Goal: Task Accomplishment & Management: Manage account settings

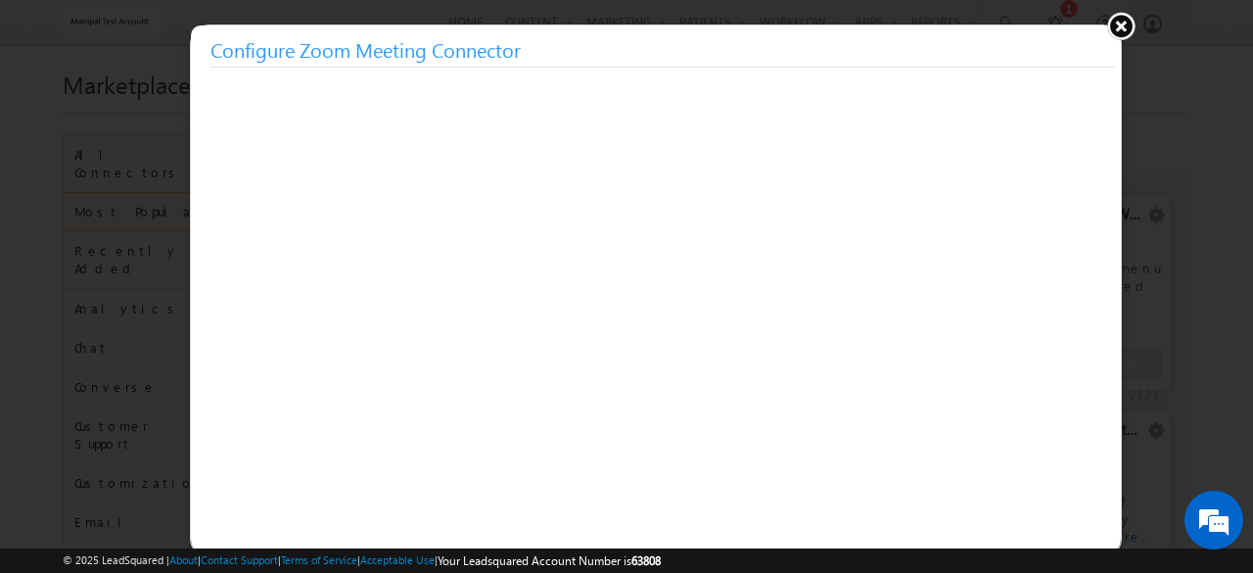
click at [1118, 23] on button at bounding box center [1120, 25] width 29 height 29
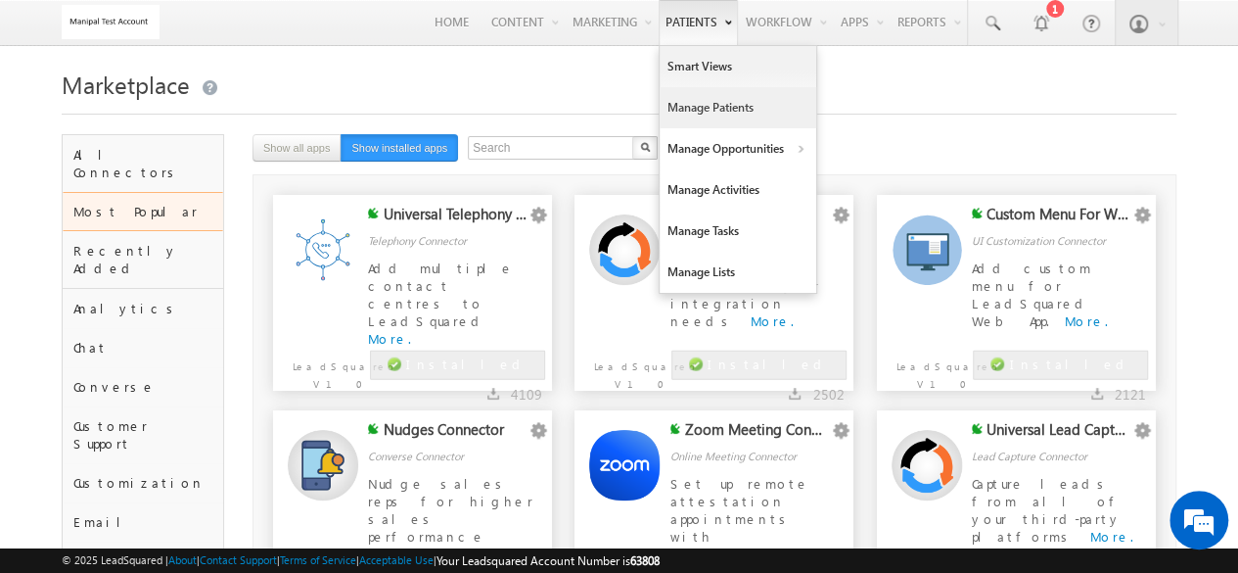
click at [691, 97] on link "Manage Patients" at bounding box center [738, 107] width 157 height 41
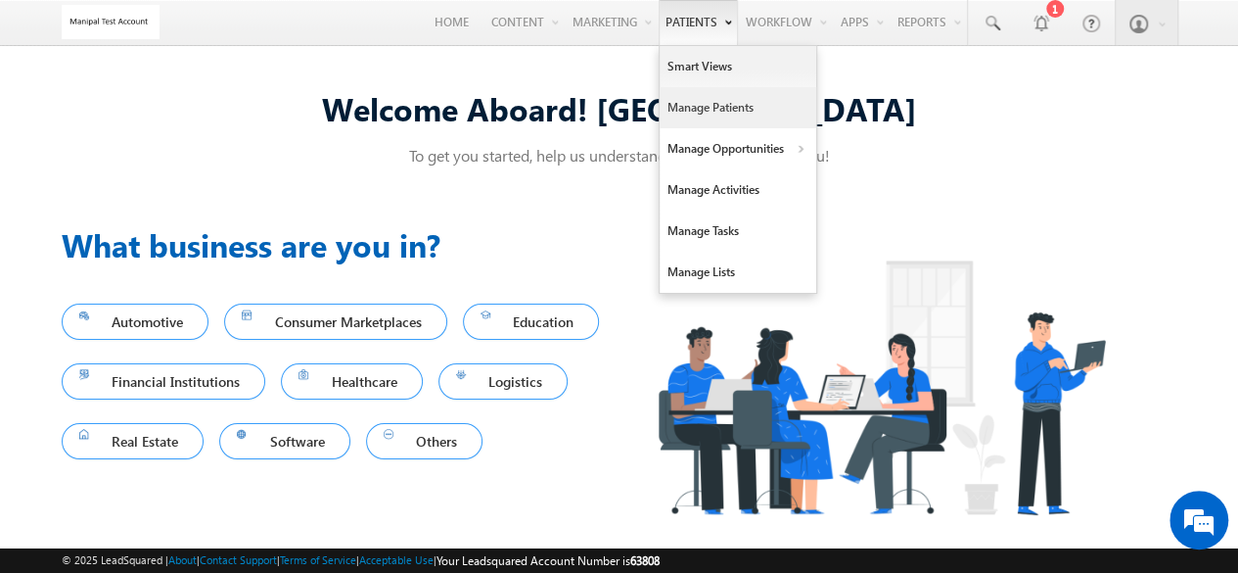
click at [711, 95] on link "Manage Patients" at bounding box center [738, 107] width 157 height 41
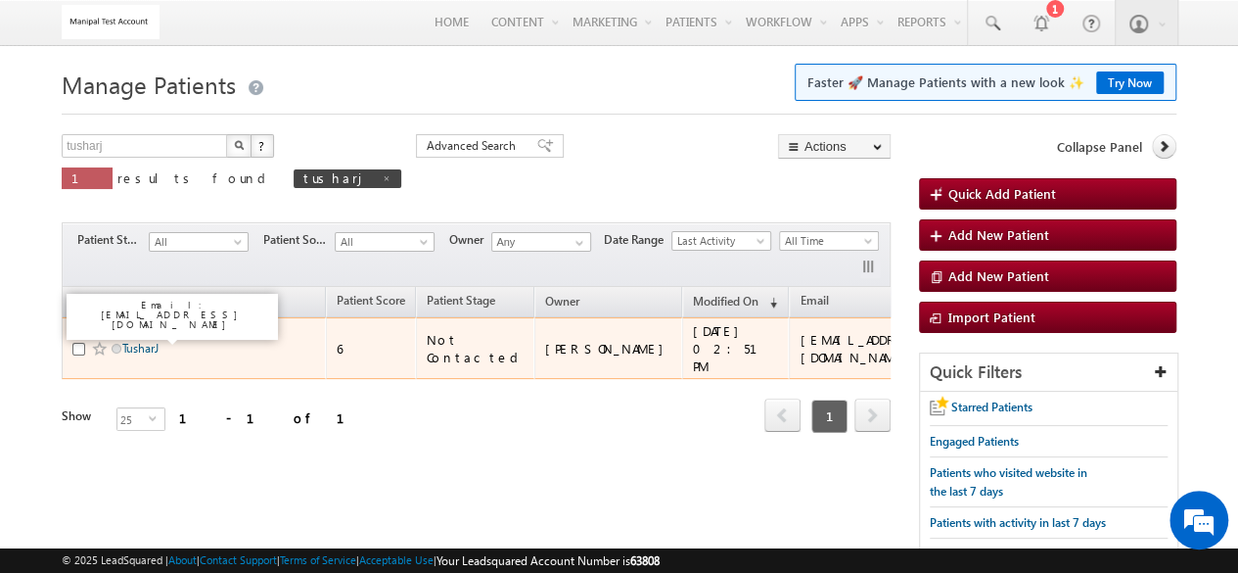
click at [135, 341] on link "TusharJ" at bounding box center [140, 348] width 36 height 15
